Goal: Transaction & Acquisition: Purchase product/service

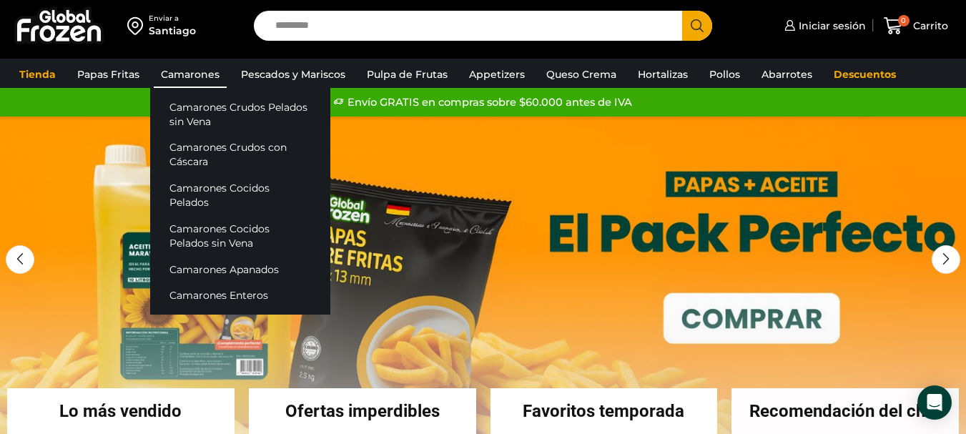
click at [183, 73] on link "Camarones" at bounding box center [190, 74] width 73 height 27
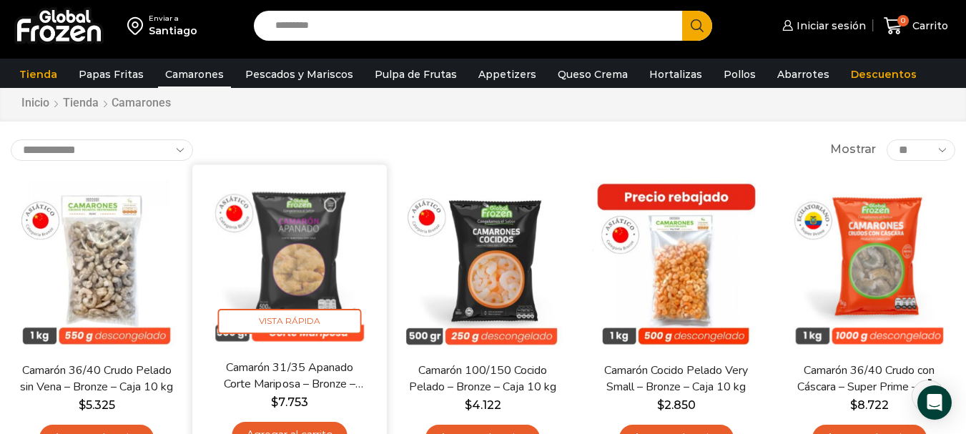
scroll to position [72, 0]
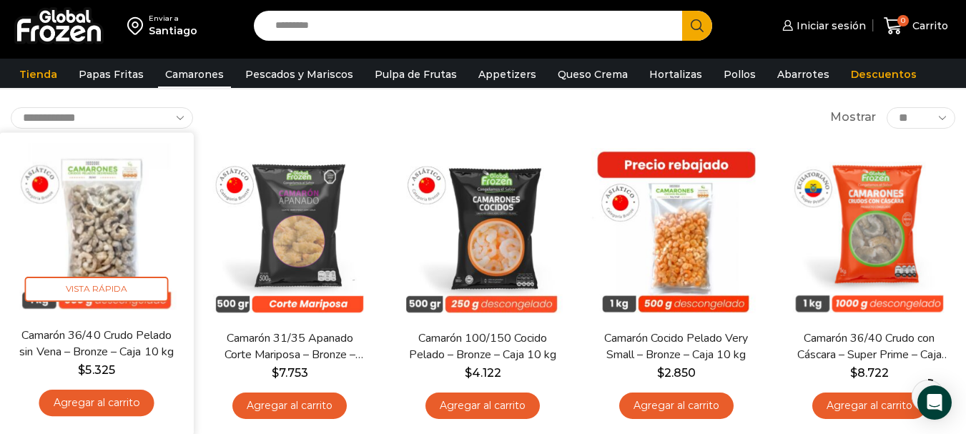
click at [93, 214] on img at bounding box center [96, 229] width 173 height 173
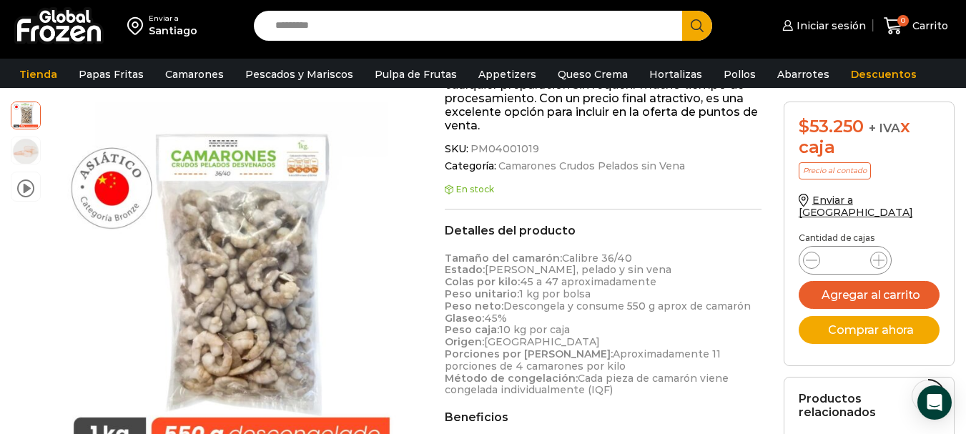
scroll to position [358, 0]
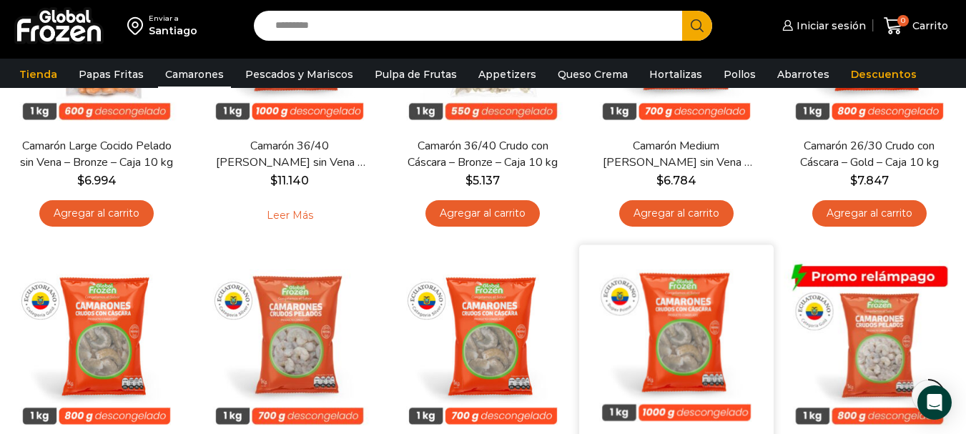
scroll to position [637, 0]
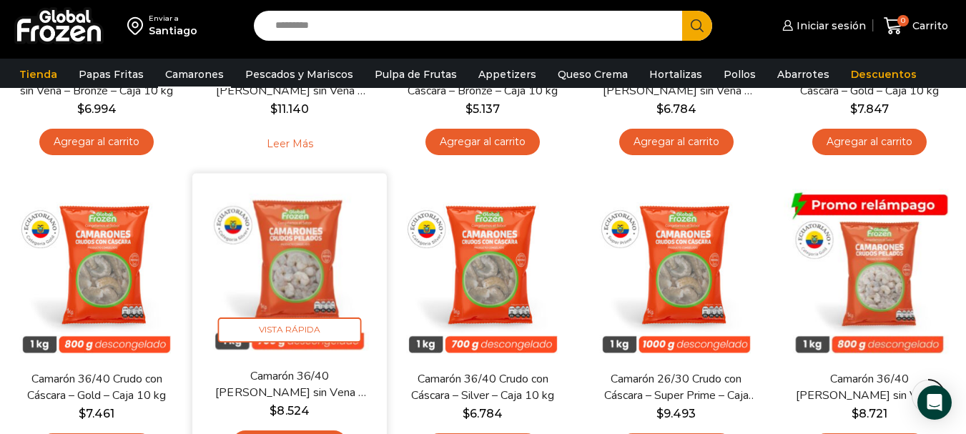
click at [298, 291] on img at bounding box center [289, 271] width 173 height 173
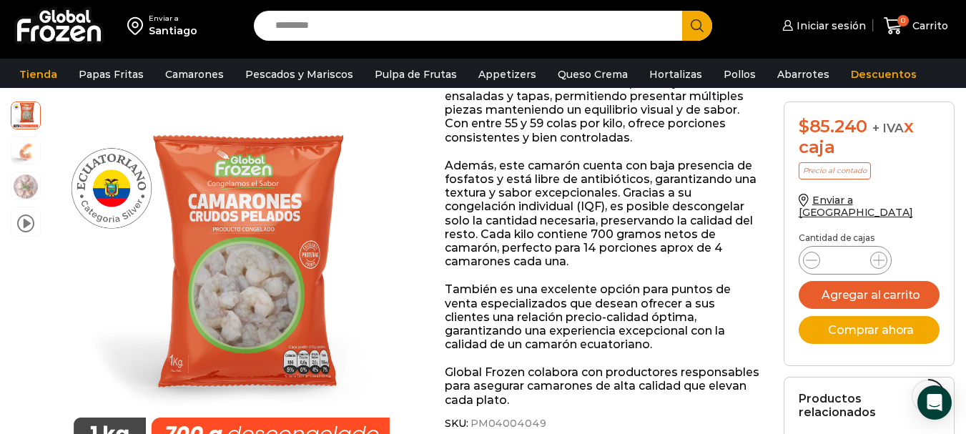
scroll to position [287, 0]
